Goal: Find specific page/section: Find specific page/section

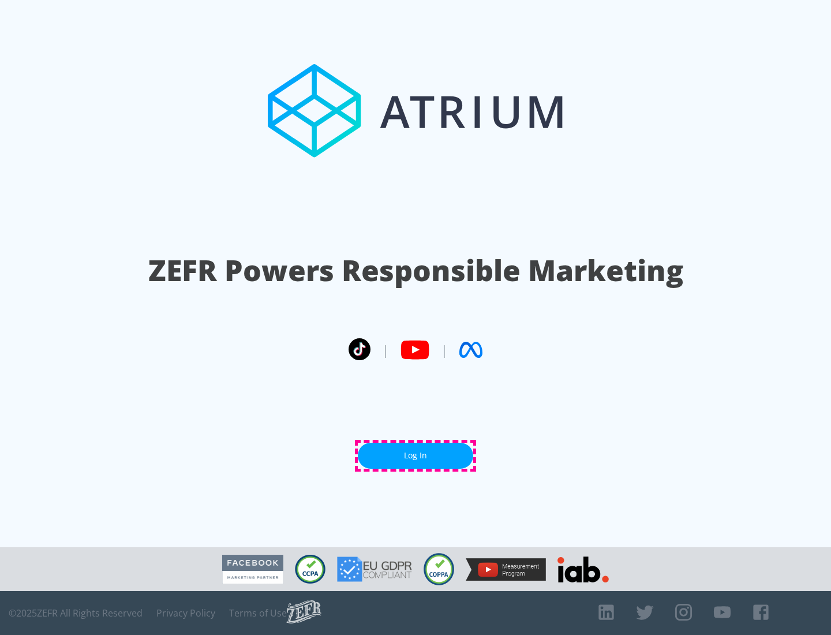
click at [416, 455] on link "Log In" at bounding box center [415, 456] width 115 height 26
